Goal: Navigation & Orientation: Find specific page/section

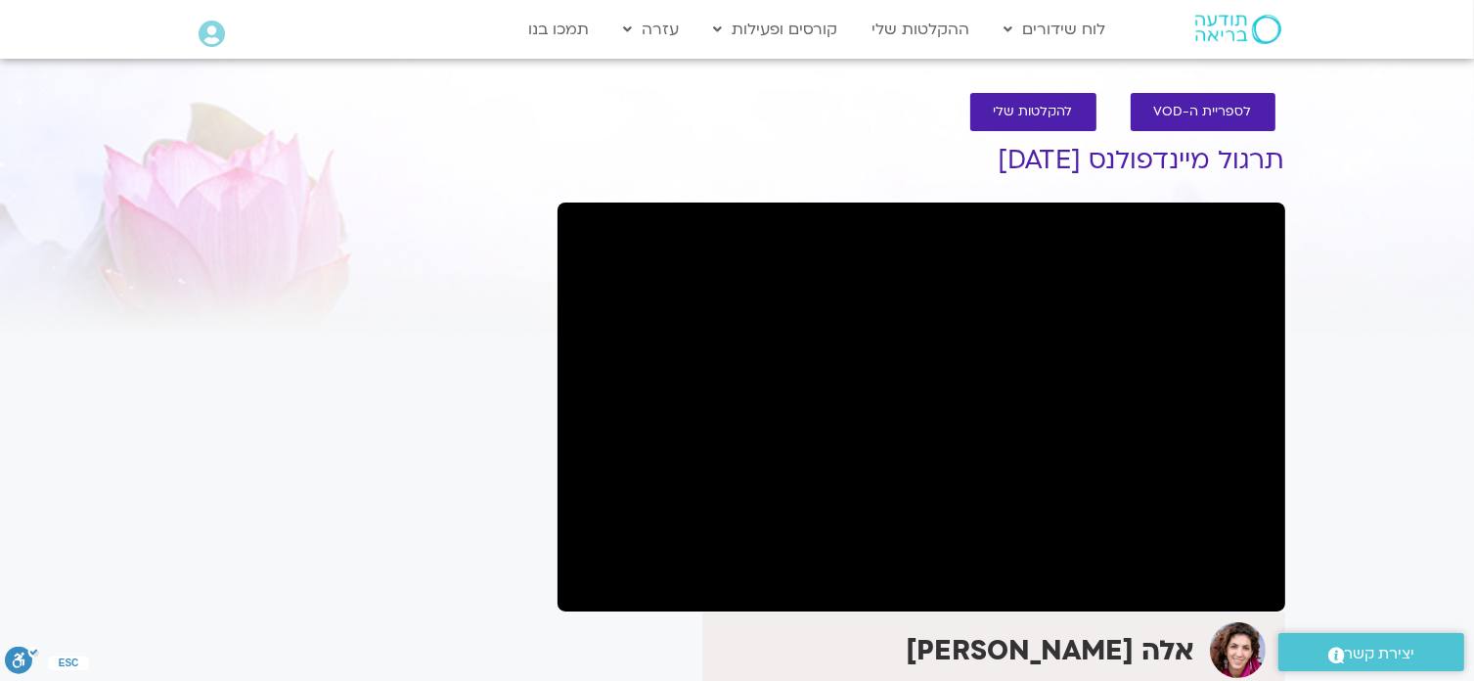
click at [388, 154] on div at bounding box center [364, 157] width 348 height 71
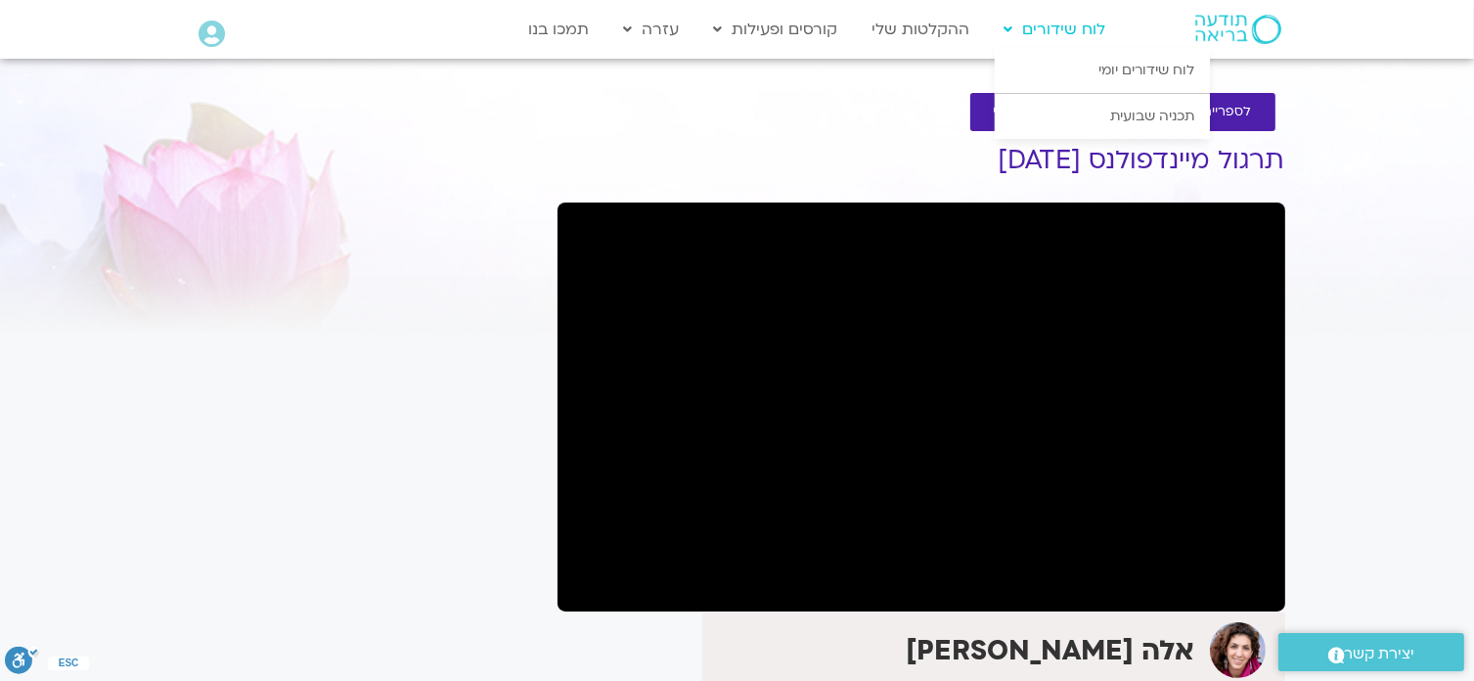
click at [1065, 38] on link "לוח שידורים" at bounding box center [1055, 29] width 121 height 37
click at [1165, 122] on link "תכניה שבועית" at bounding box center [1102, 116] width 215 height 45
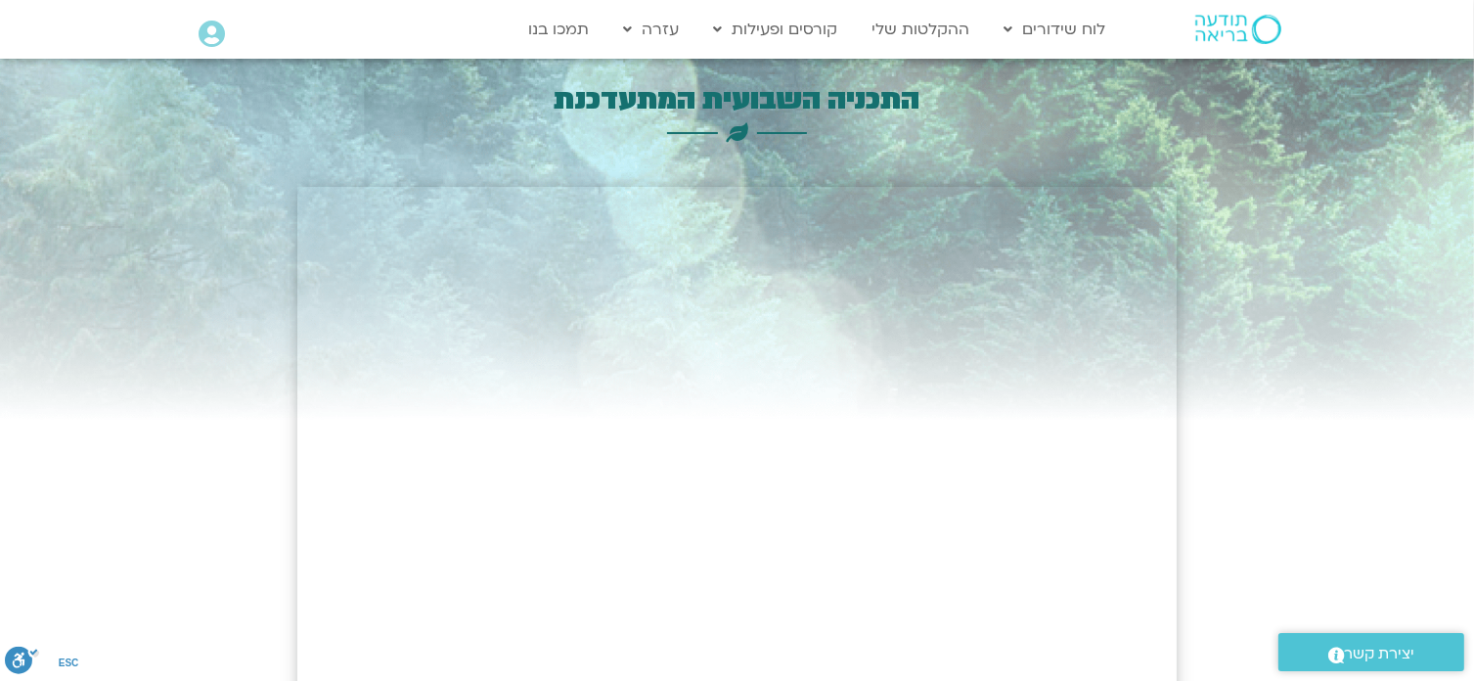
click at [211, 38] on icon at bounding box center [212, 34] width 26 height 27
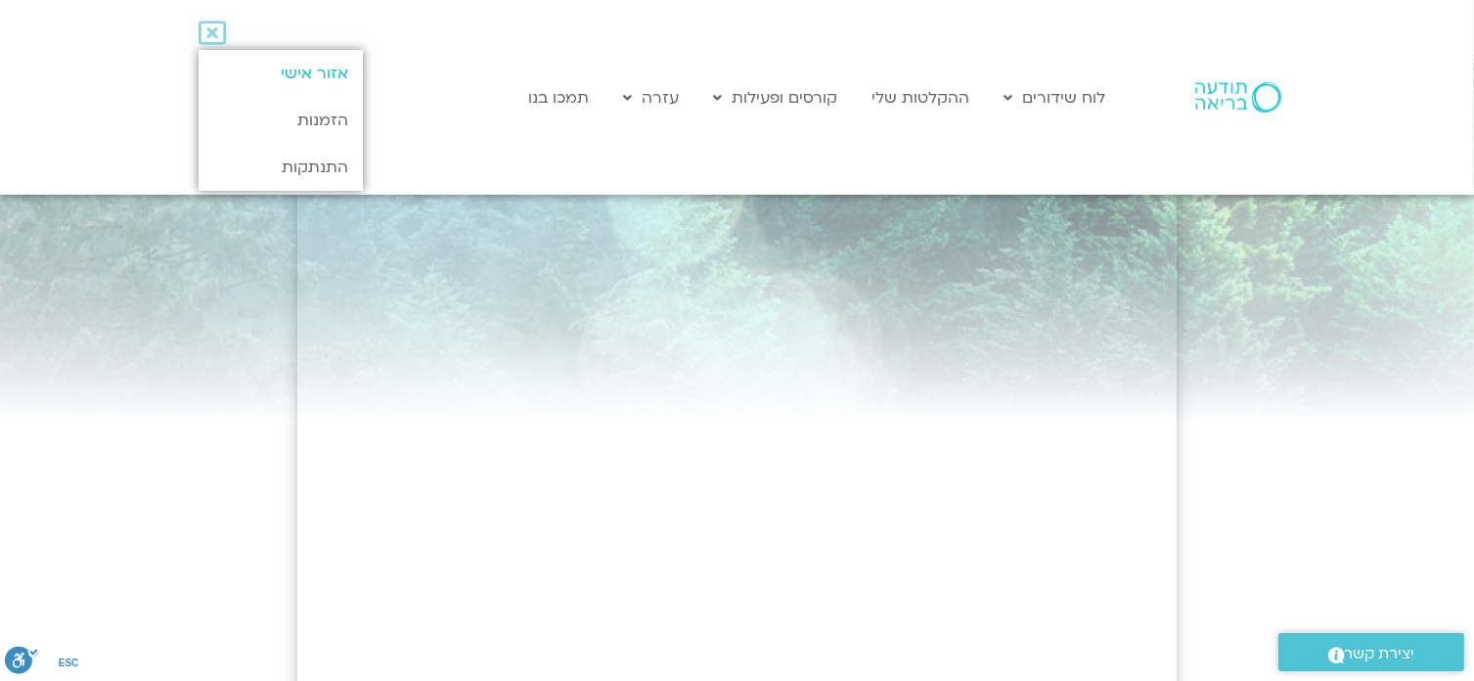
click at [306, 72] on link "אזור אישי" at bounding box center [280, 73] width 163 height 47
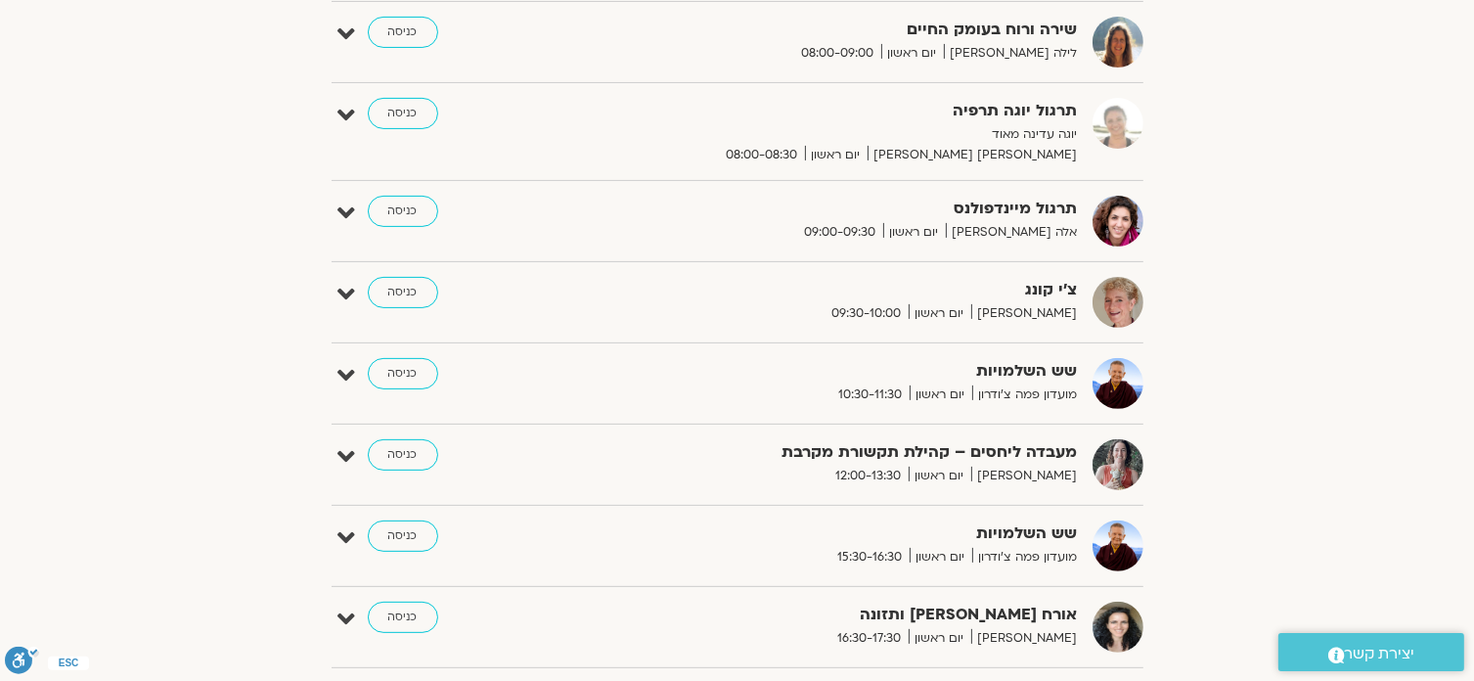
scroll to position [587, 0]
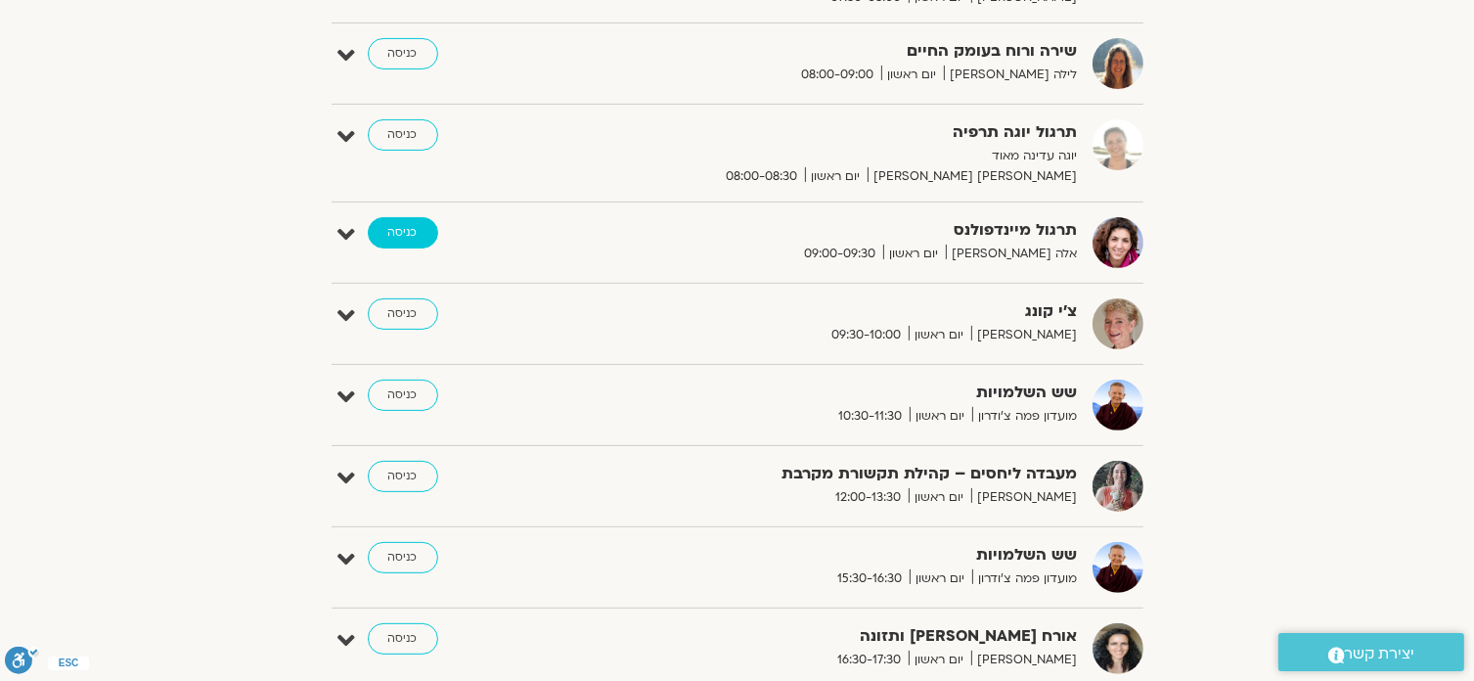
click at [400, 231] on link "כניסה" at bounding box center [403, 232] width 70 height 31
